Goal: Information Seeking & Learning: Find specific page/section

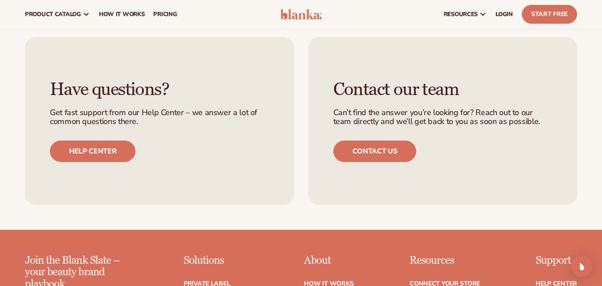
scroll to position [3109, 0]
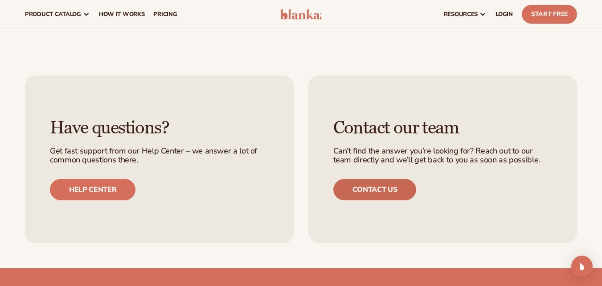
click at [350, 179] on link "Contact us" at bounding box center [374, 189] width 83 height 21
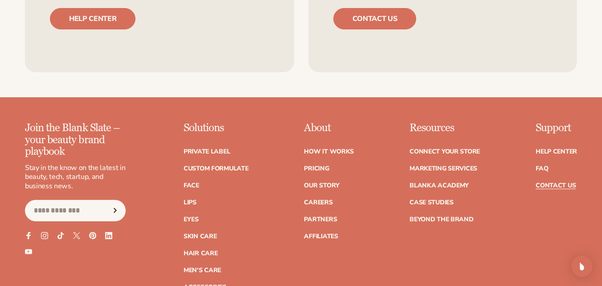
scroll to position [758, 0]
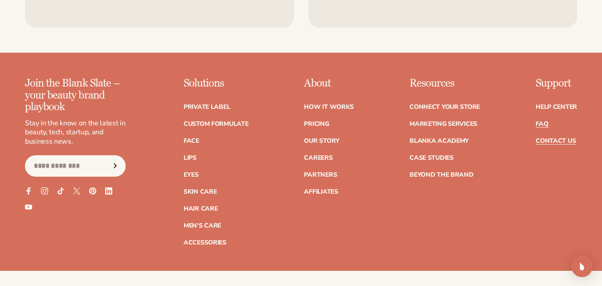
click at [540, 123] on link "FAQ" at bounding box center [542, 124] width 12 height 6
